Goal: Communication & Community: Answer question/provide support

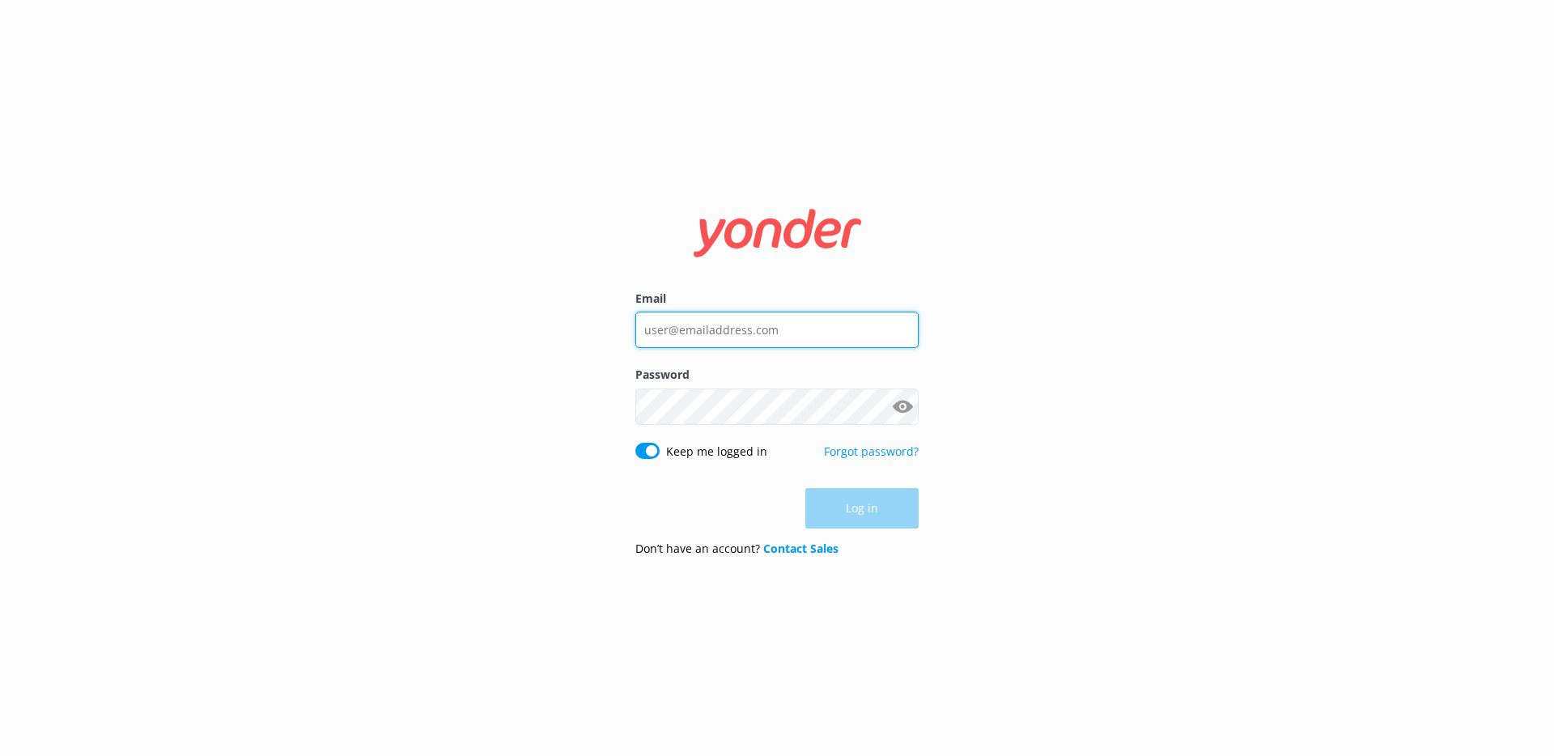
type input "[EMAIL_ADDRESS][DOMAIN_NAME]"
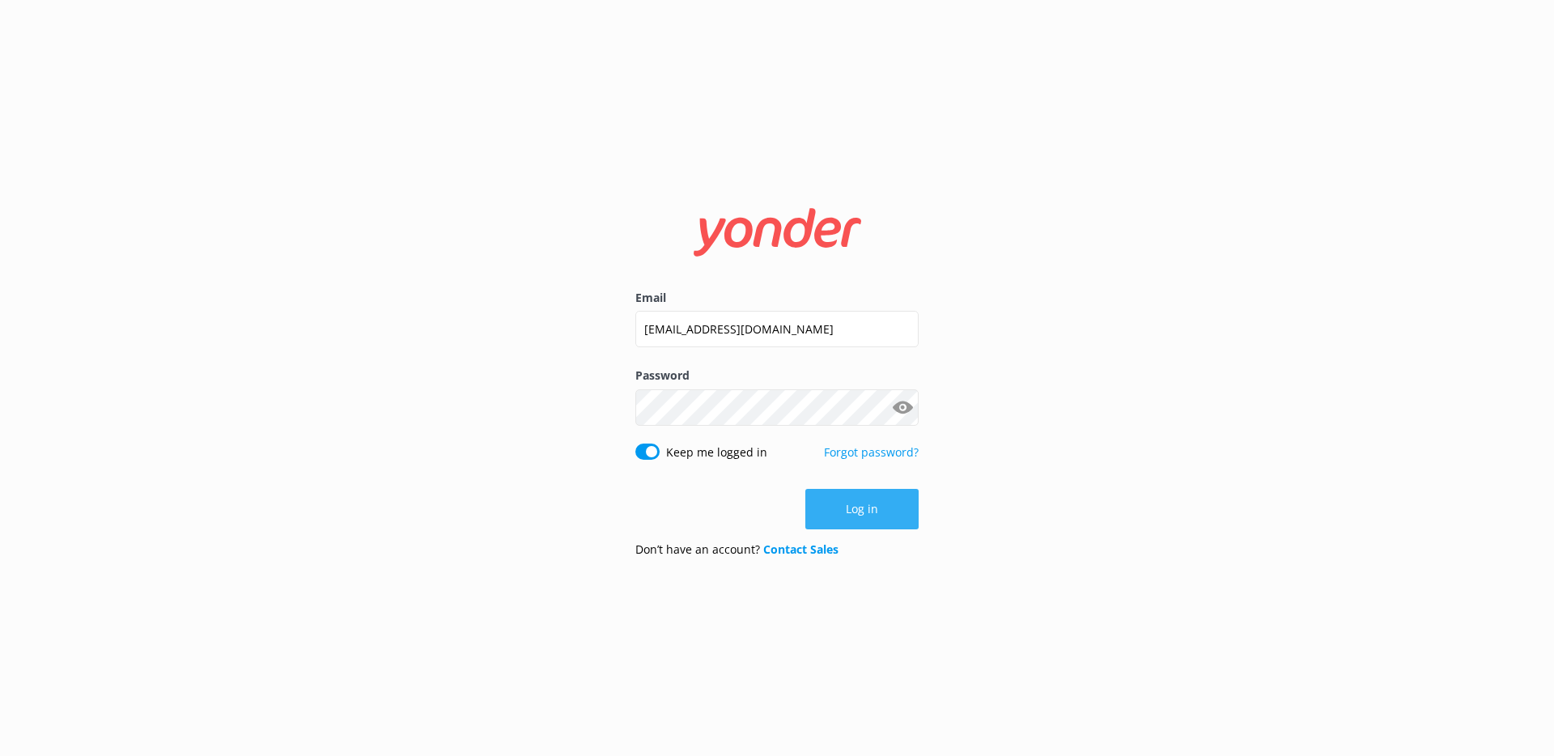
click at [865, 511] on button "Log in" at bounding box center [861, 509] width 113 height 40
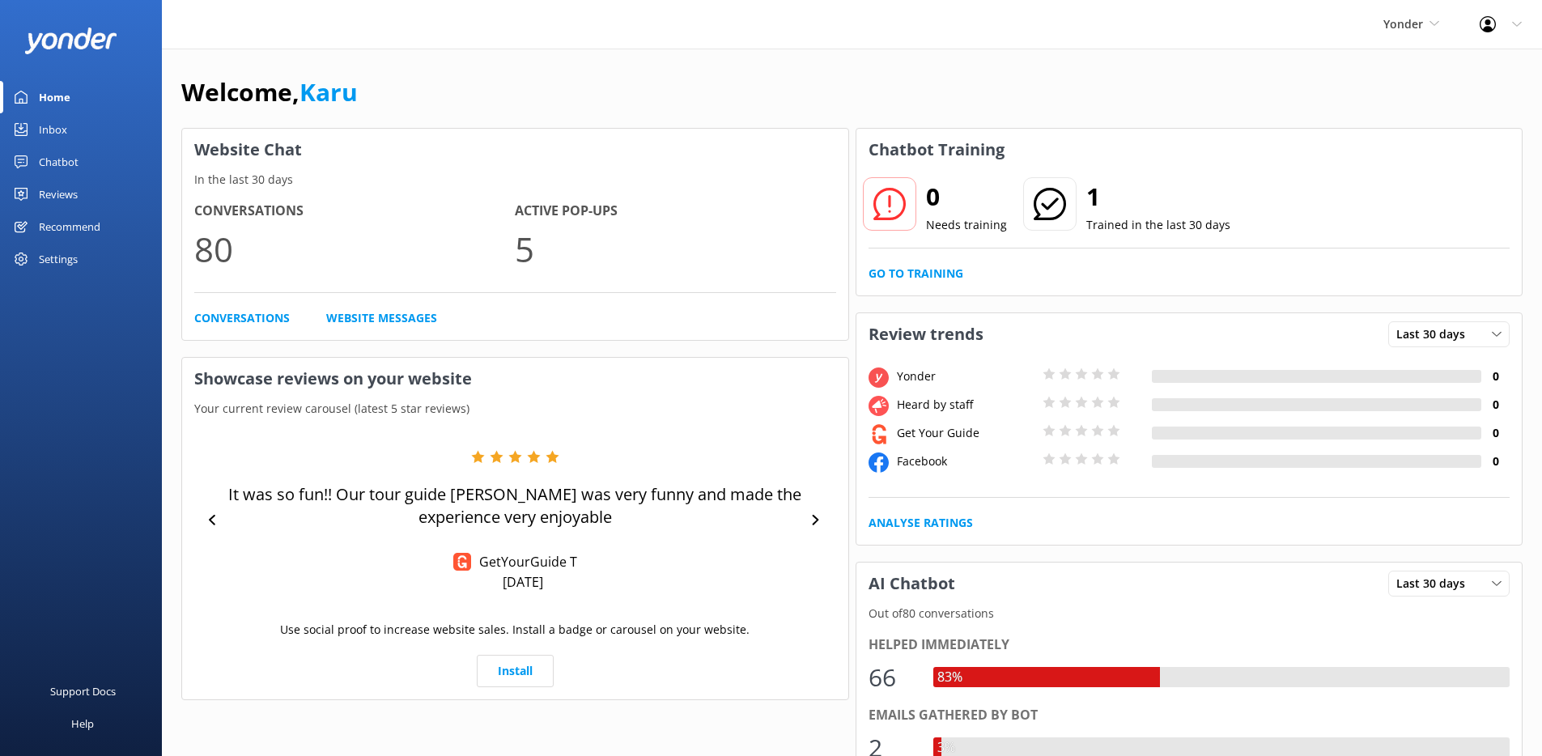
click at [44, 129] on div "Inbox" at bounding box center [53, 129] width 28 height 32
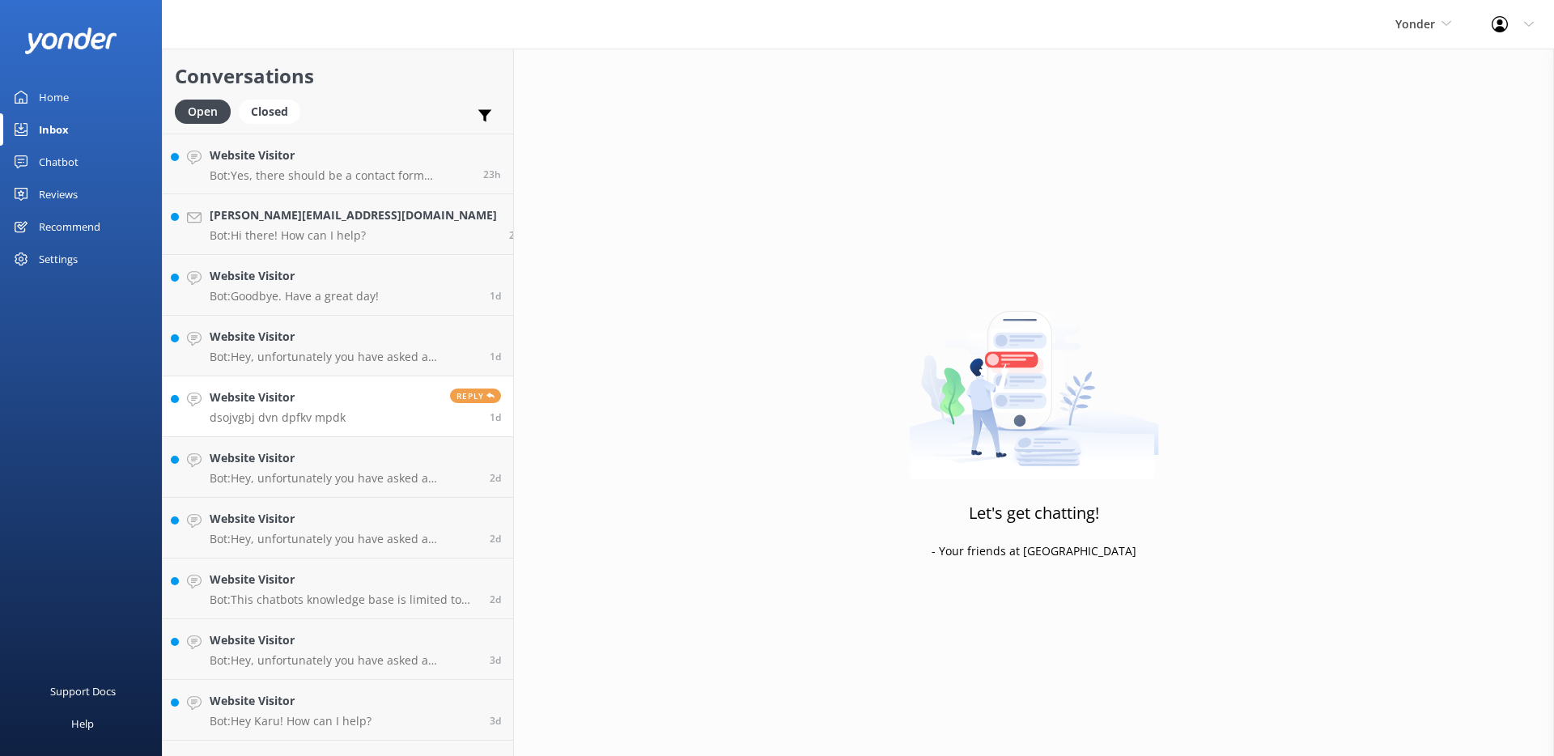
scroll to position [106, 0]
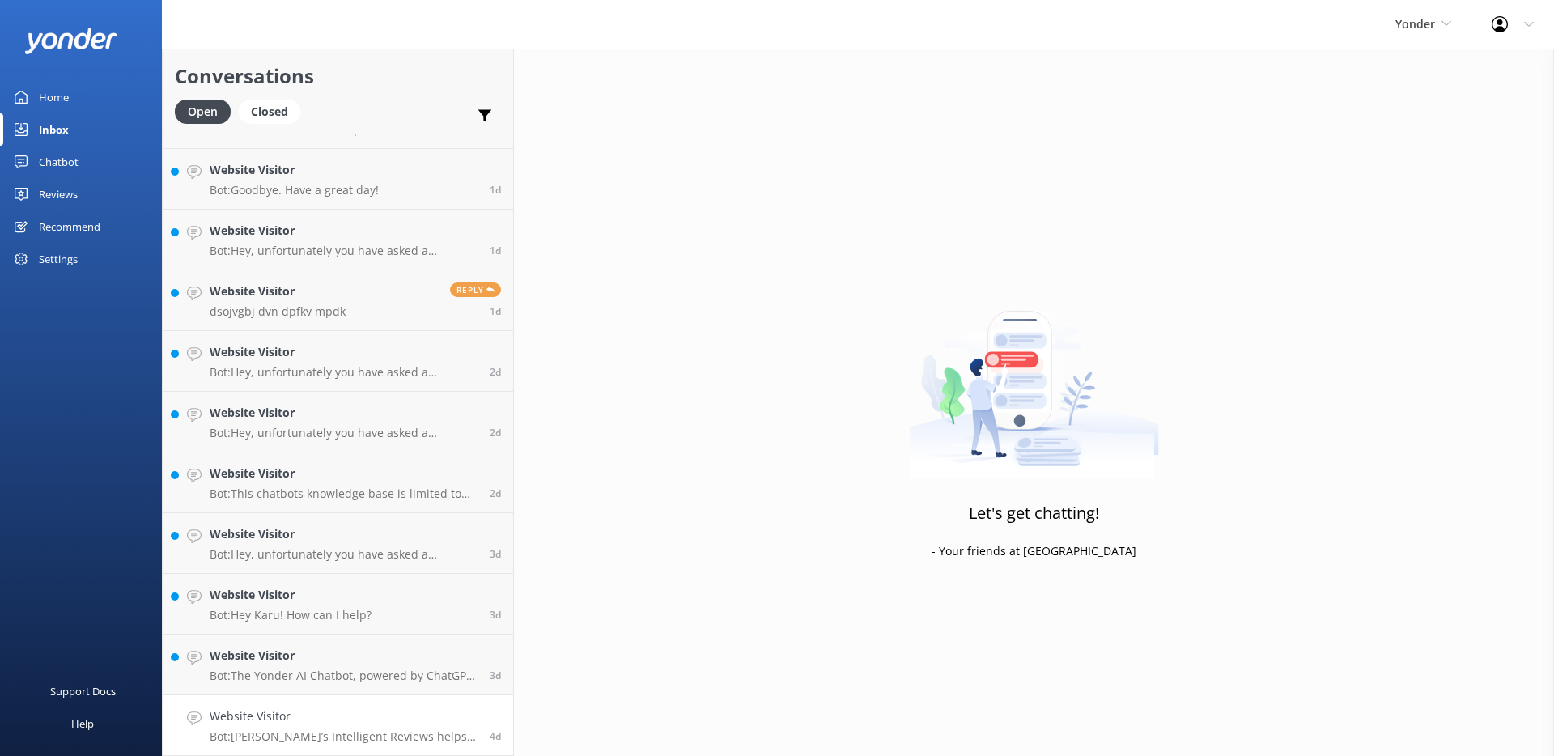
click at [320, 730] on p "Bot: [PERSON_NAME]’s Intelligent Reviews helps you maximize 5-star reviews and …" at bounding box center [344, 736] width 268 height 15
